Goal: Information Seeking & Learning: Learn about a topic

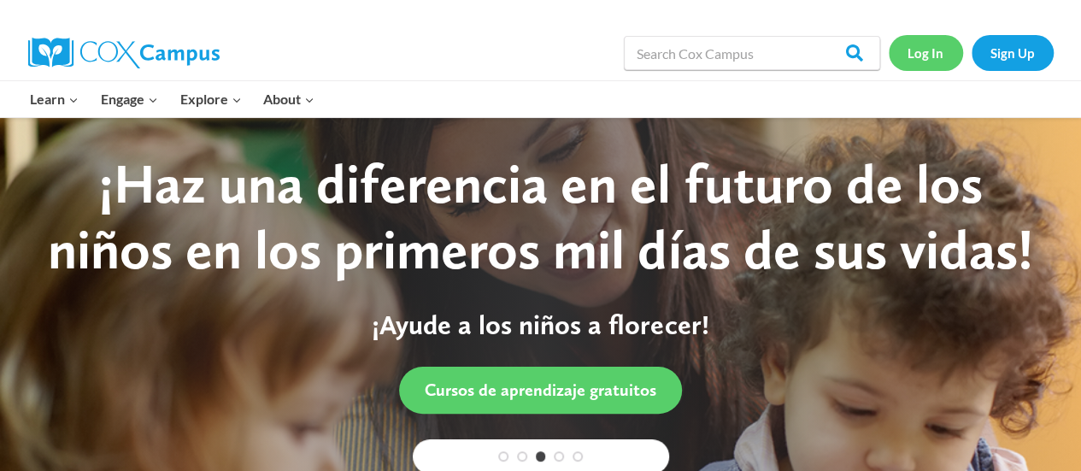
click at [916, 54] on link "Log In" at bounding box center [926, 52] width 74 height 35
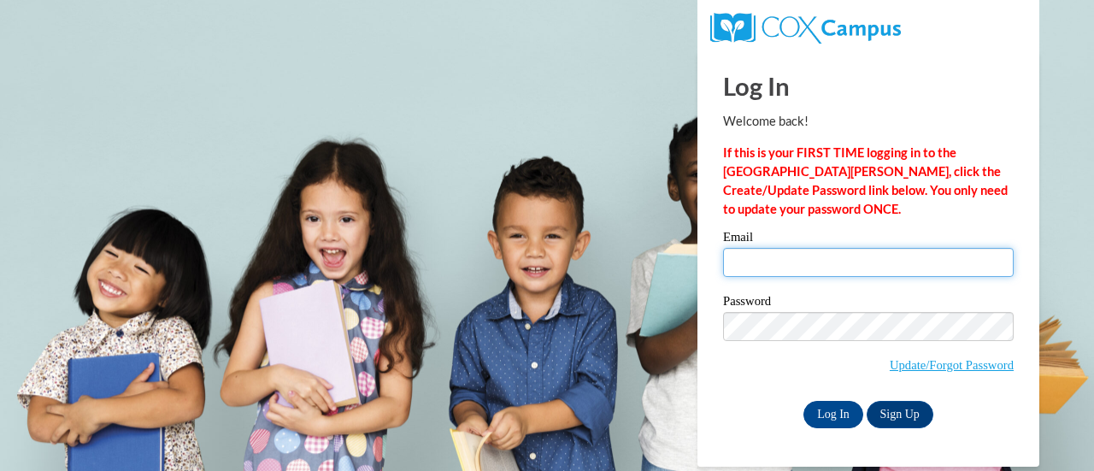
click at [767, 265] on input "Email" at bounding box center [868, 262] width 291 height 29
type input "christine.raderstorf@gcpsk12.org"
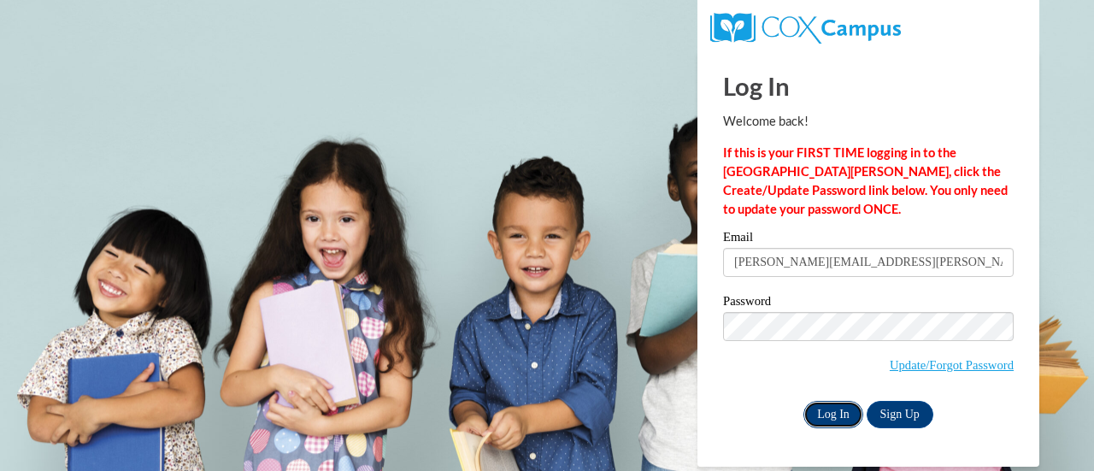
click at [832, 404] on input "Log In" at bounding box center [833, 414] width 60 height 27
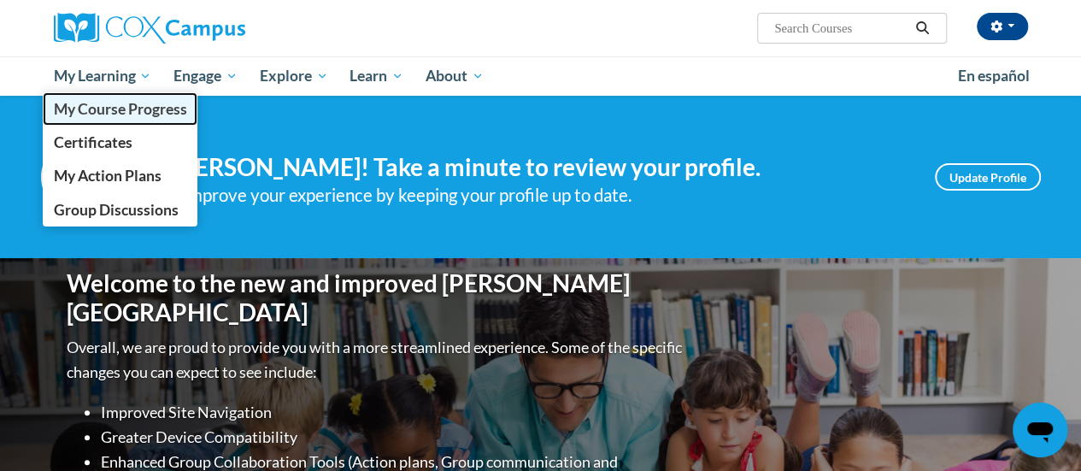
click at [87, 109] on span "My Course Progress" at bounding box center [119, 109] width 133 height 18
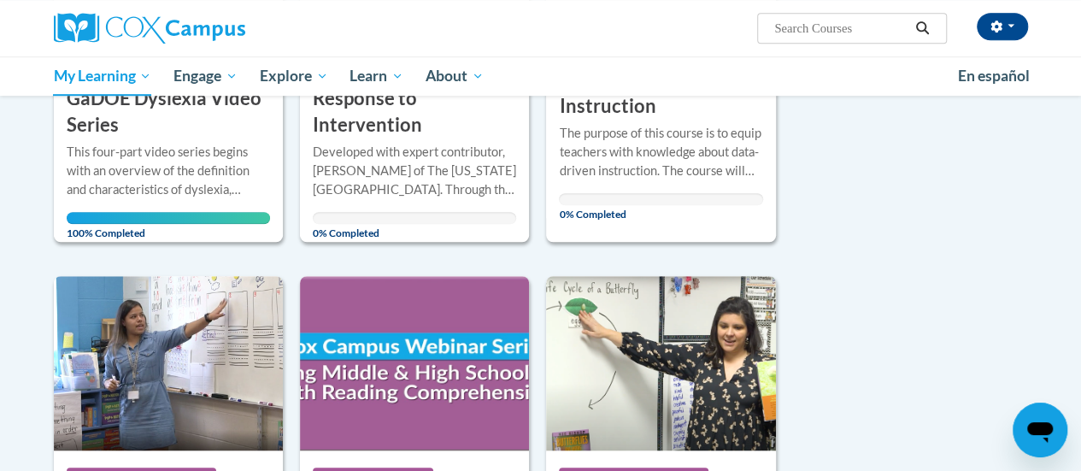
scroll to position [342, 0]
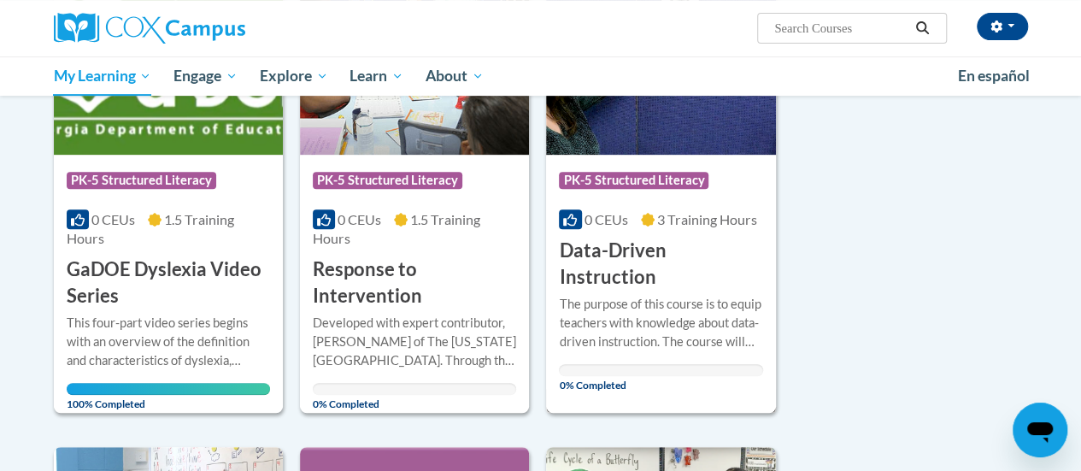
click at [644, 259] on h3 "Data-Driven Instruction" at bounding box center [660, 264] width 203 height 53
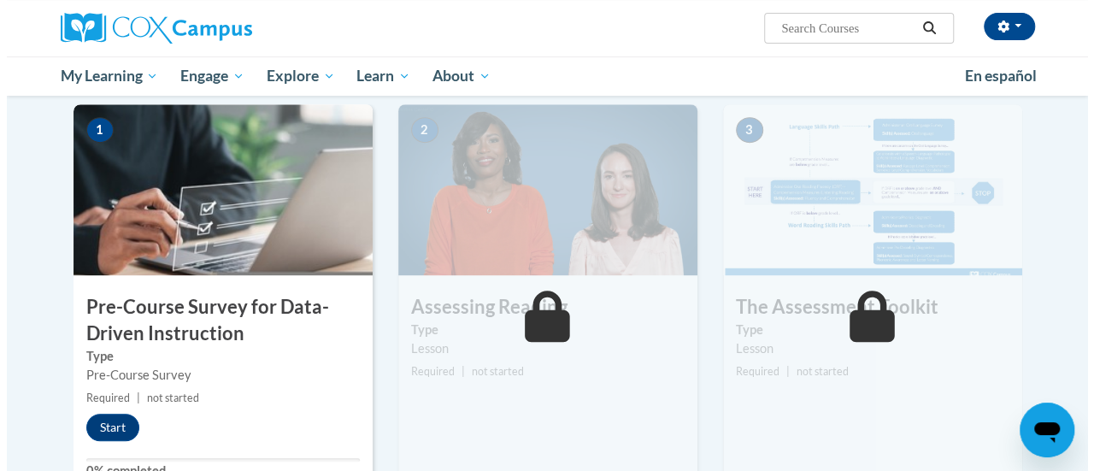
scroll to position [427, 0]
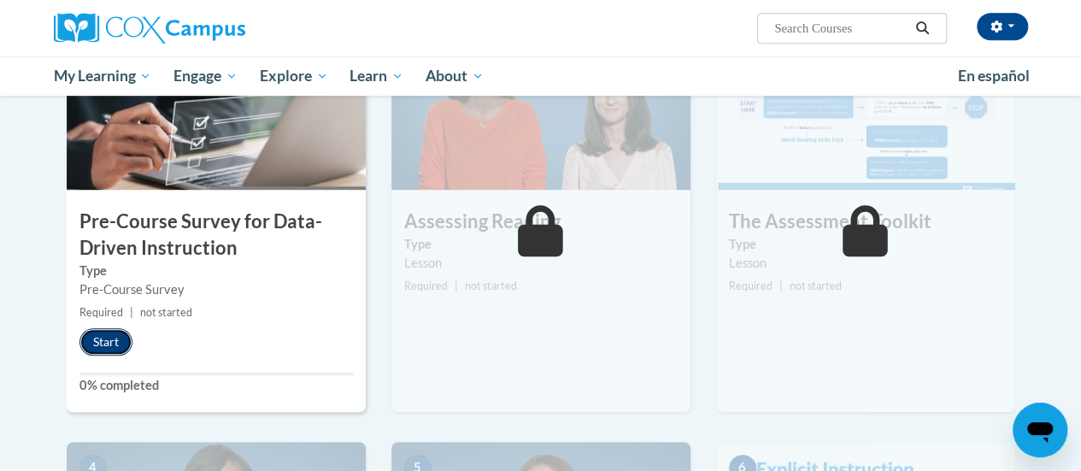
click at [102, 339] on button "Start" at bounding box center [105, 341] width 53 height 27
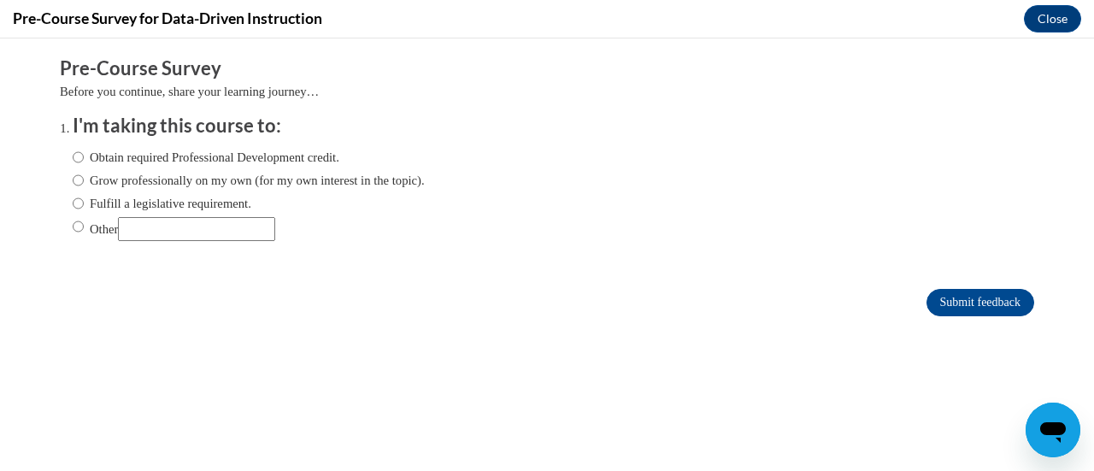
scroll to position [0, 0]
click at [73, 200] on label "Fulfill a legislative requirement." at bounding box center [162, 203] width 179 height 19
click at [73, 200] on input "Fulfill a legislative requirement." at bounding box center [78, 203] width 11 height 19
radio input "true"
click at [979, 300] on input "Submit feedback" at bounding box center [980, 302] width 108 height 27
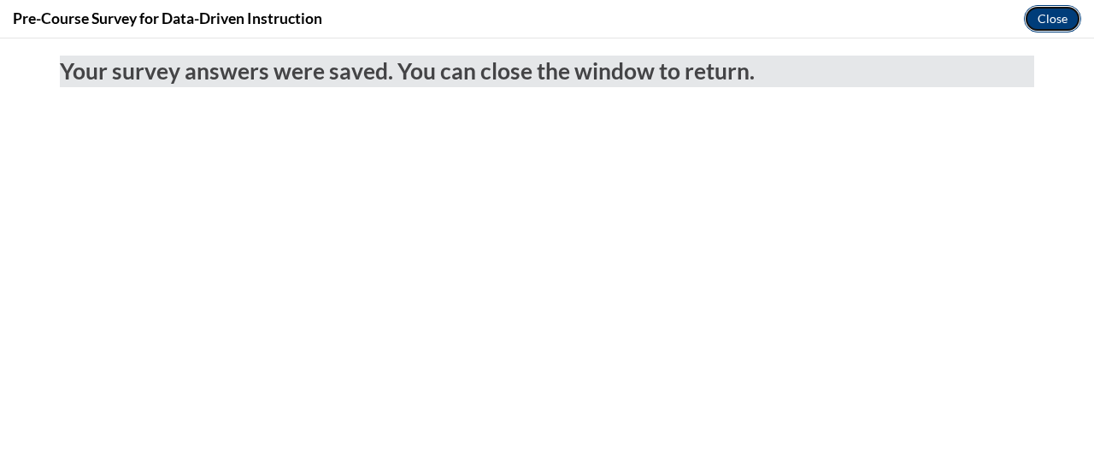
click at [1048, 16] on button "Close" at bounding box center [1052, 18] width 57 height 27
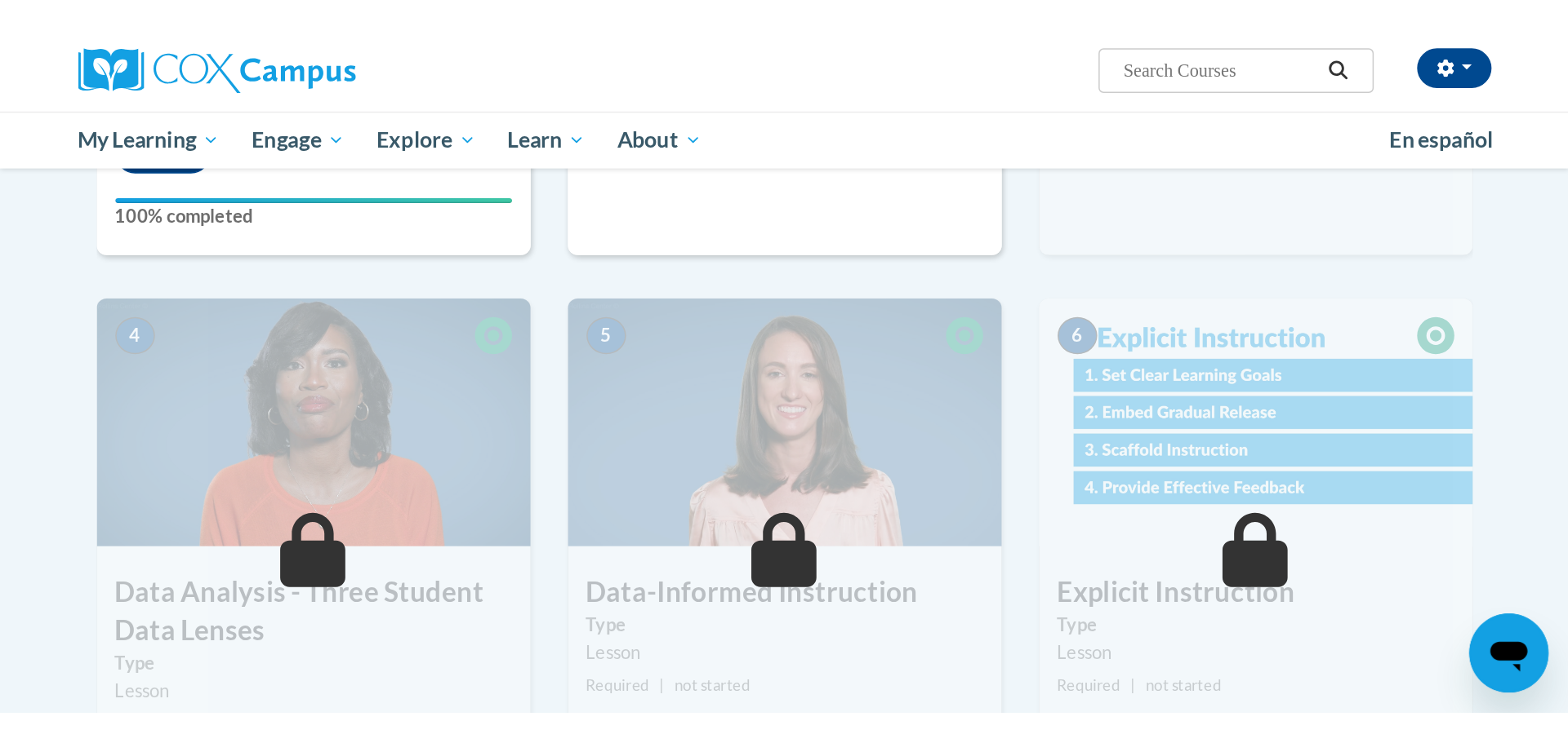
scroll to position [490, 0]
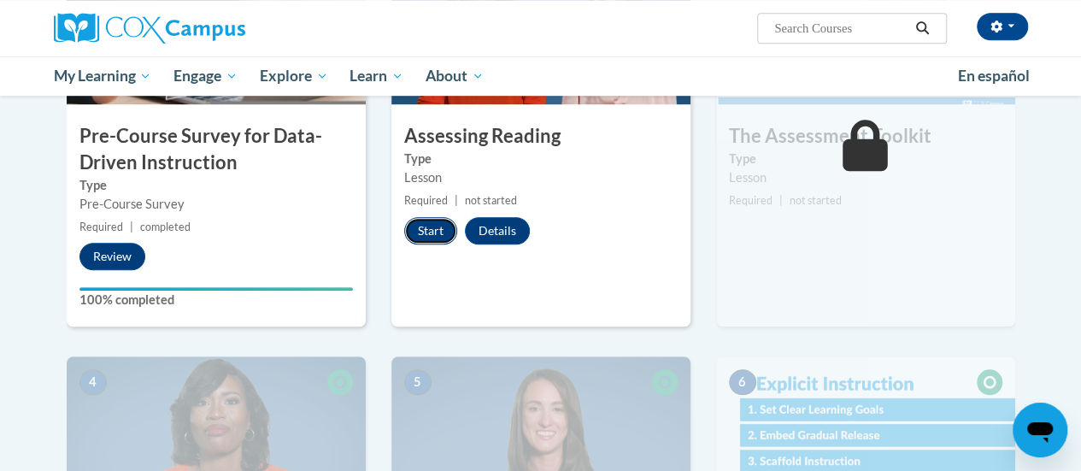
click at [434, 230] on button "Start" at bounding box center [430, 230] width 53 height 27
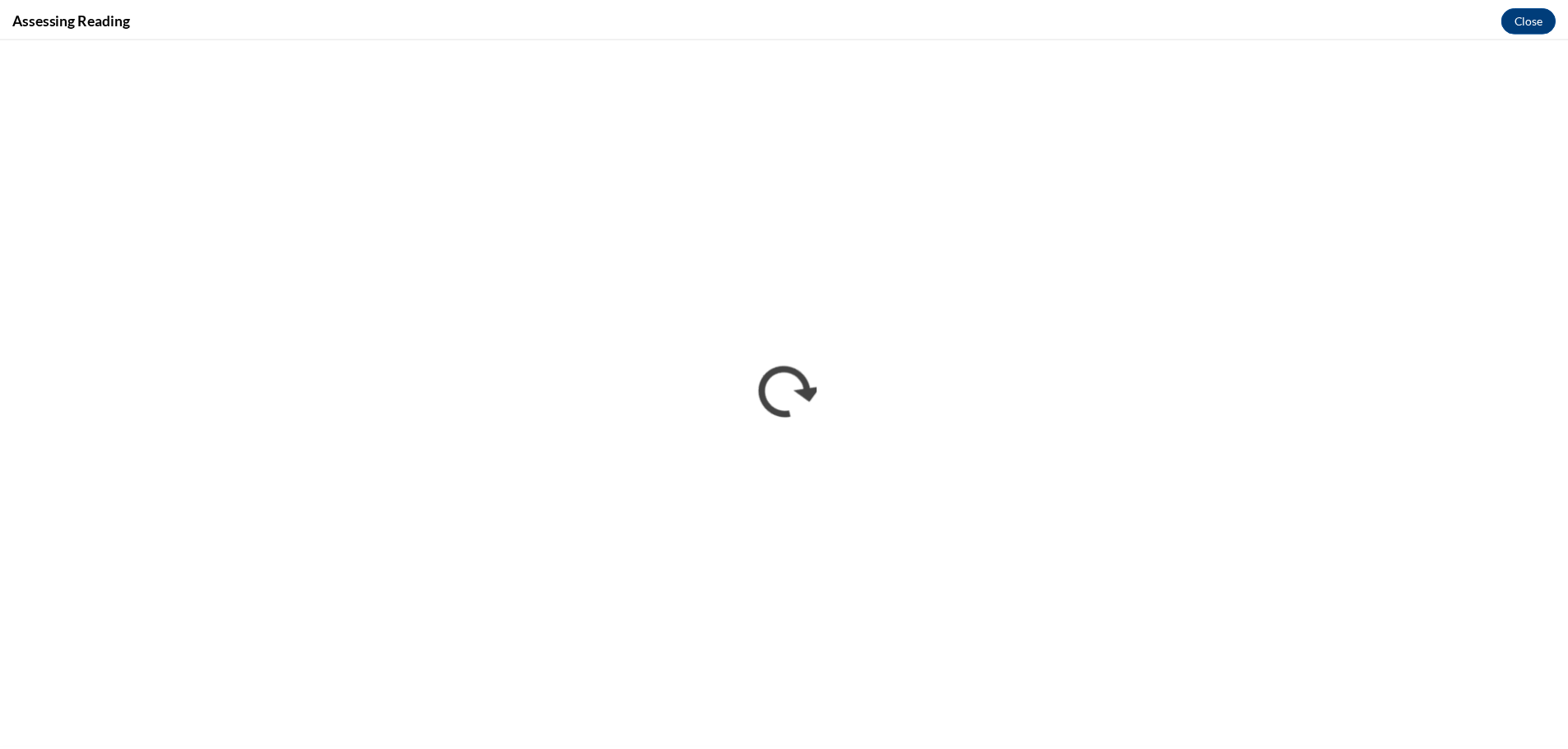
scroll to position [0, 0]
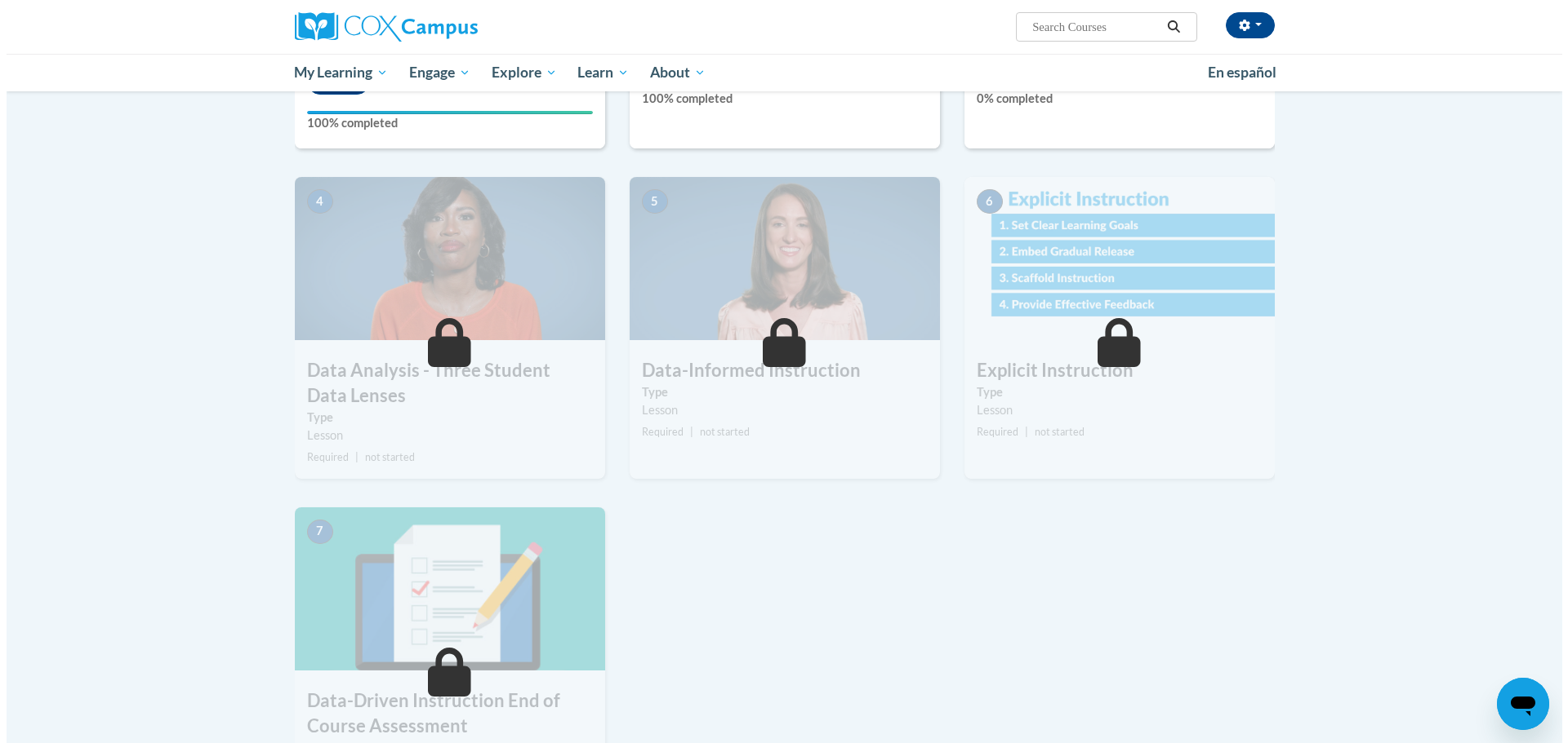
scroll to position [327, 0]
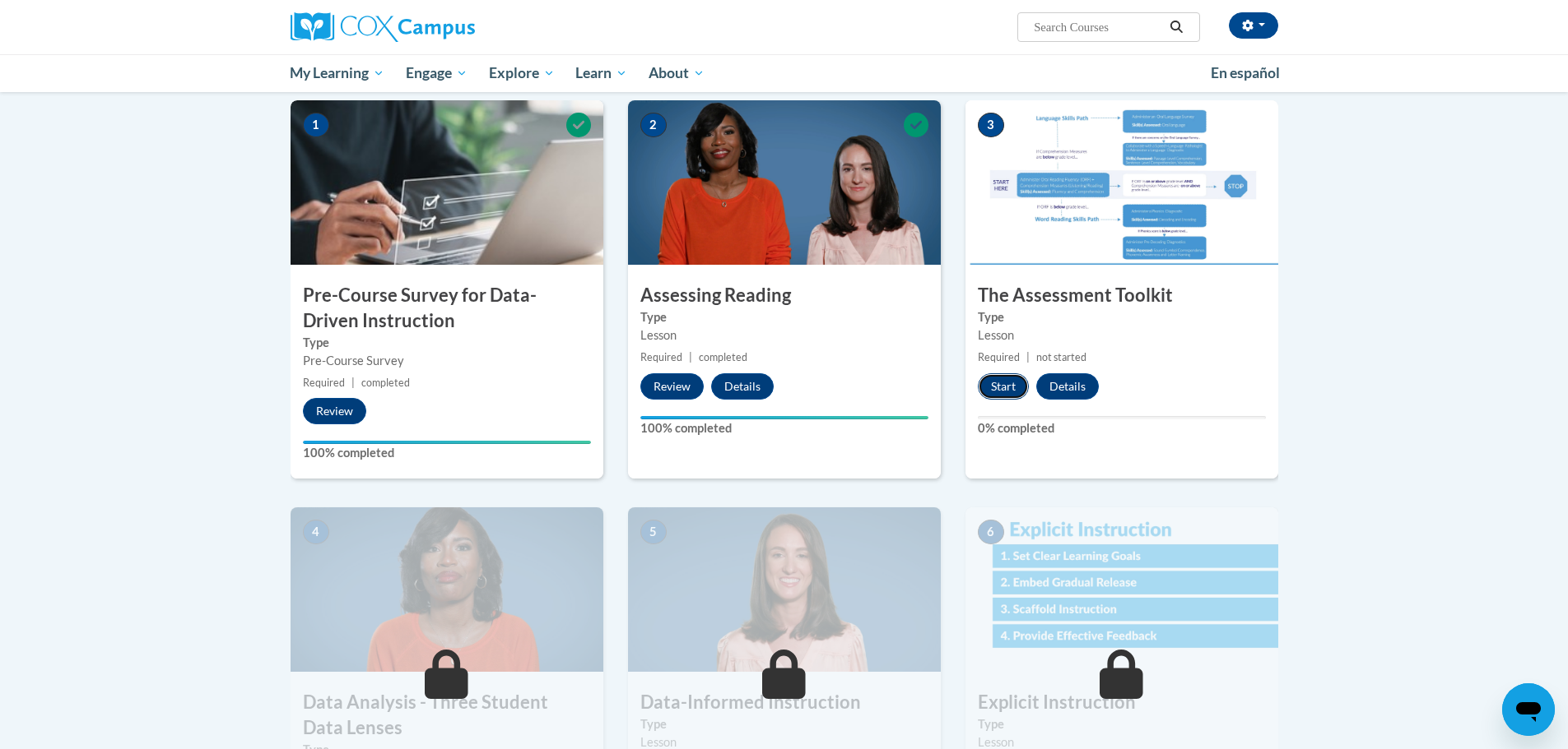
click at [997, 387] on button "Start" at bounding box center [1003, 386] width 51 height 26
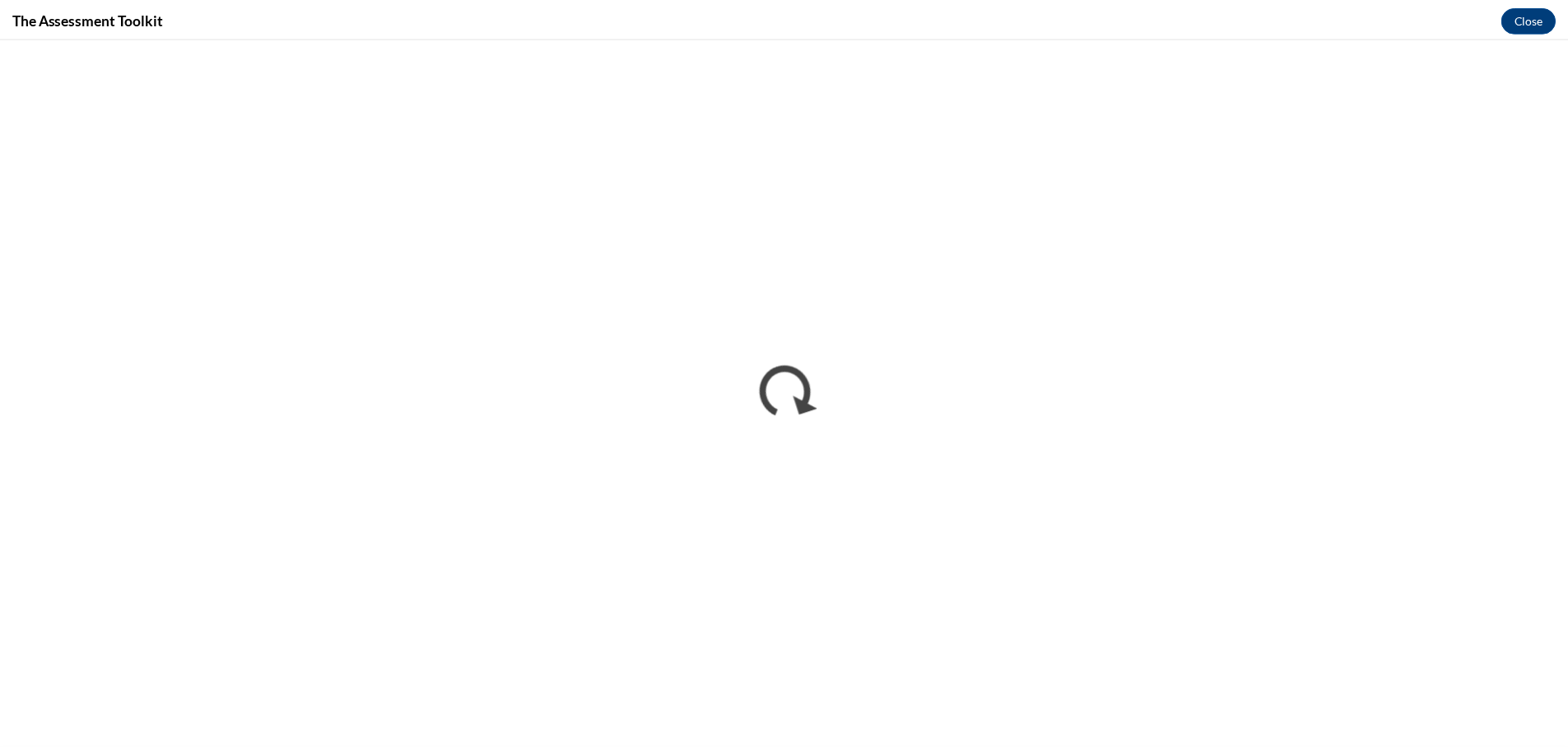
scroll to position [0, 0]
